Goal: Use online tool/utility: Utilize a website feature to perform a specific function

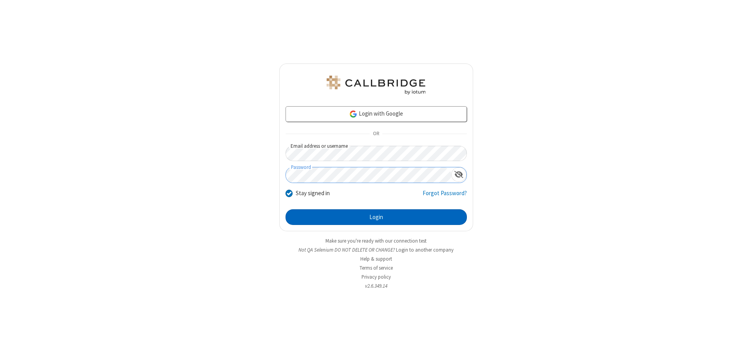
click at [376, 217] on button "Login" at bounding box center [375, 217] width 181 height 16
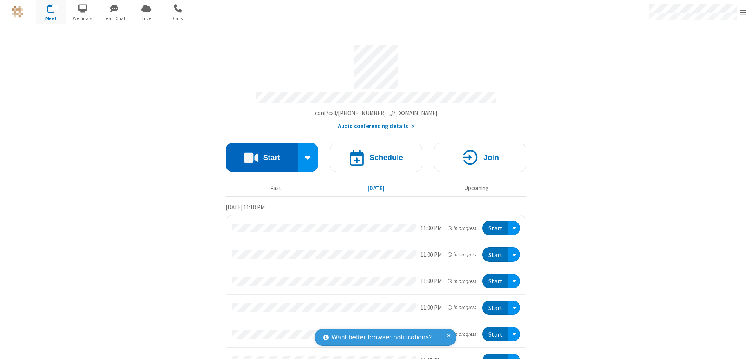
click at [258, 153] on button "Start" at bounding box center [262, 157] width 72 height 29
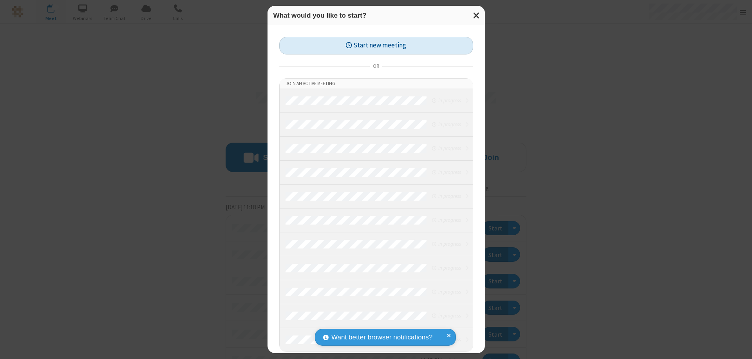
click at [376, 45] on button "Start new meeting" at bounding box center [376, 46] width 194 height 18
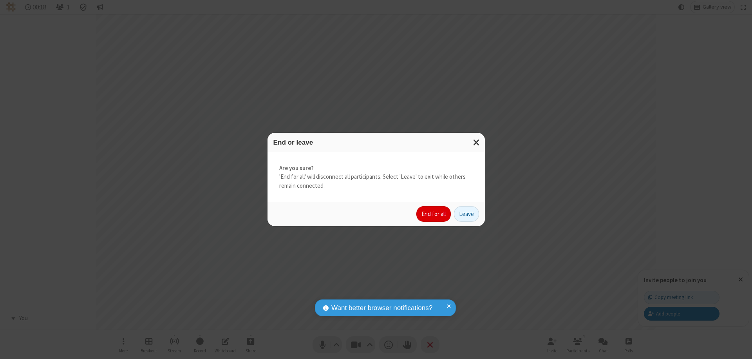
click at [434, 214] on button "End for all" at bounding box center [433, 214] width 34 height 16
